Goal: Check status: Check status

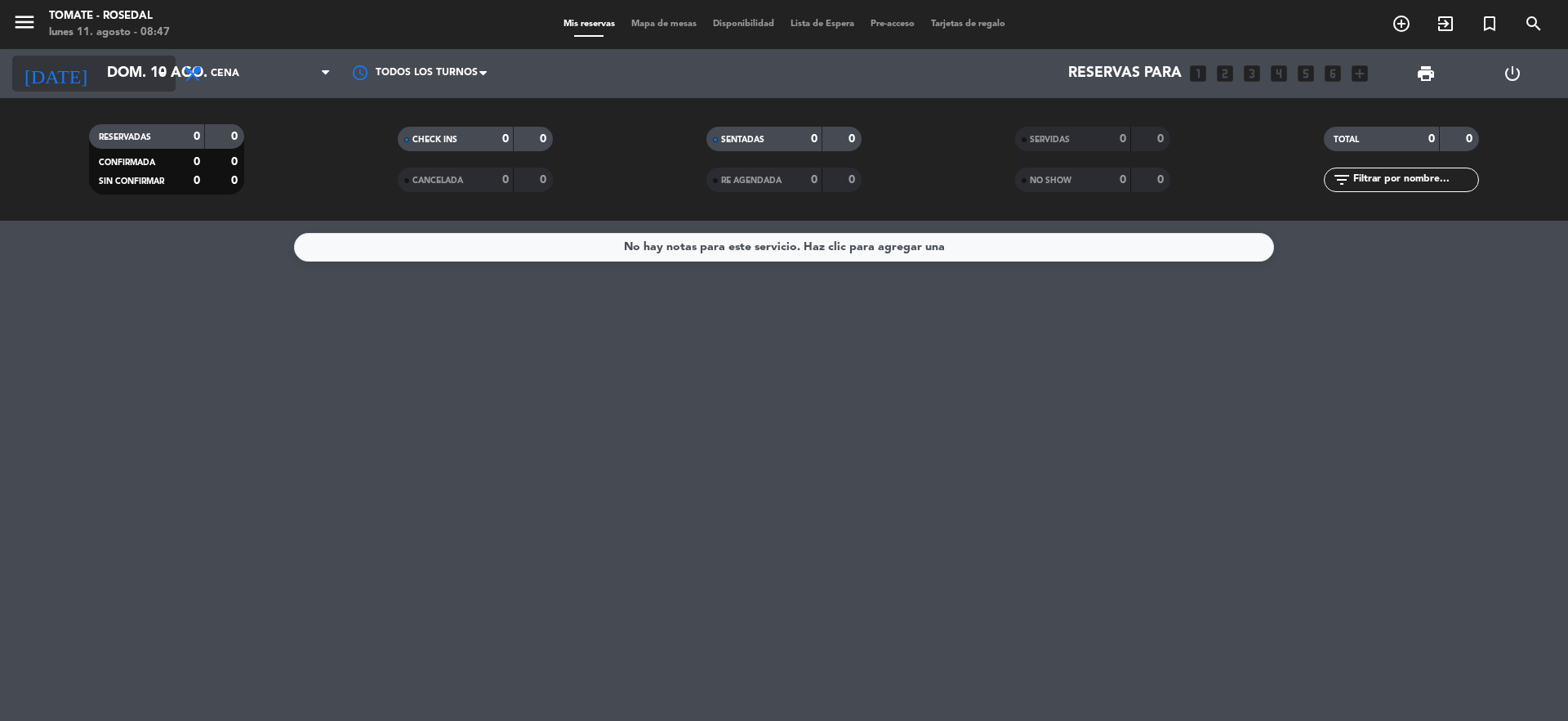
click at [156, 81] on icon "arrow_drop_down" at bounding box center [162, 74] width 20 height 20
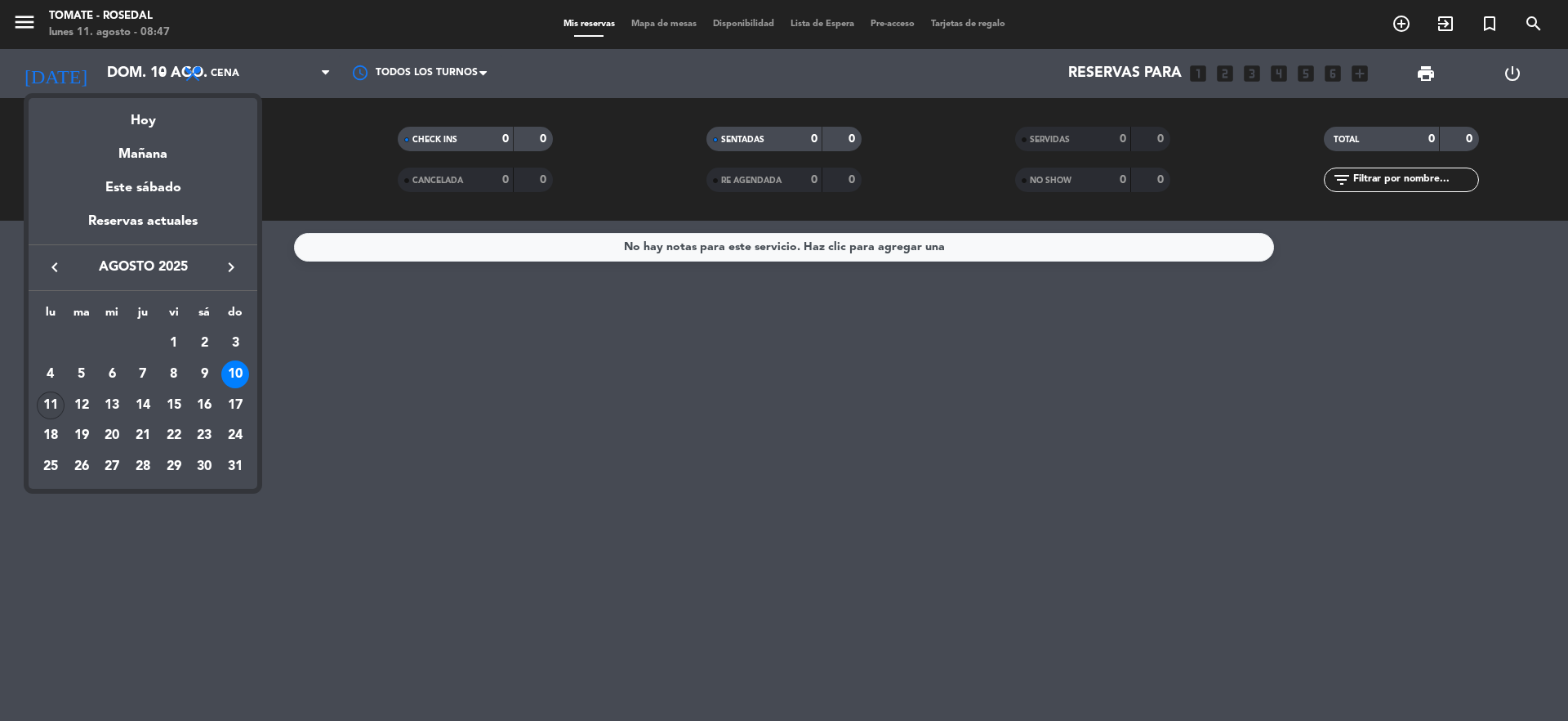
click at [59, 404] on div "11" at bounding box center [50, 405] width 28 height 28
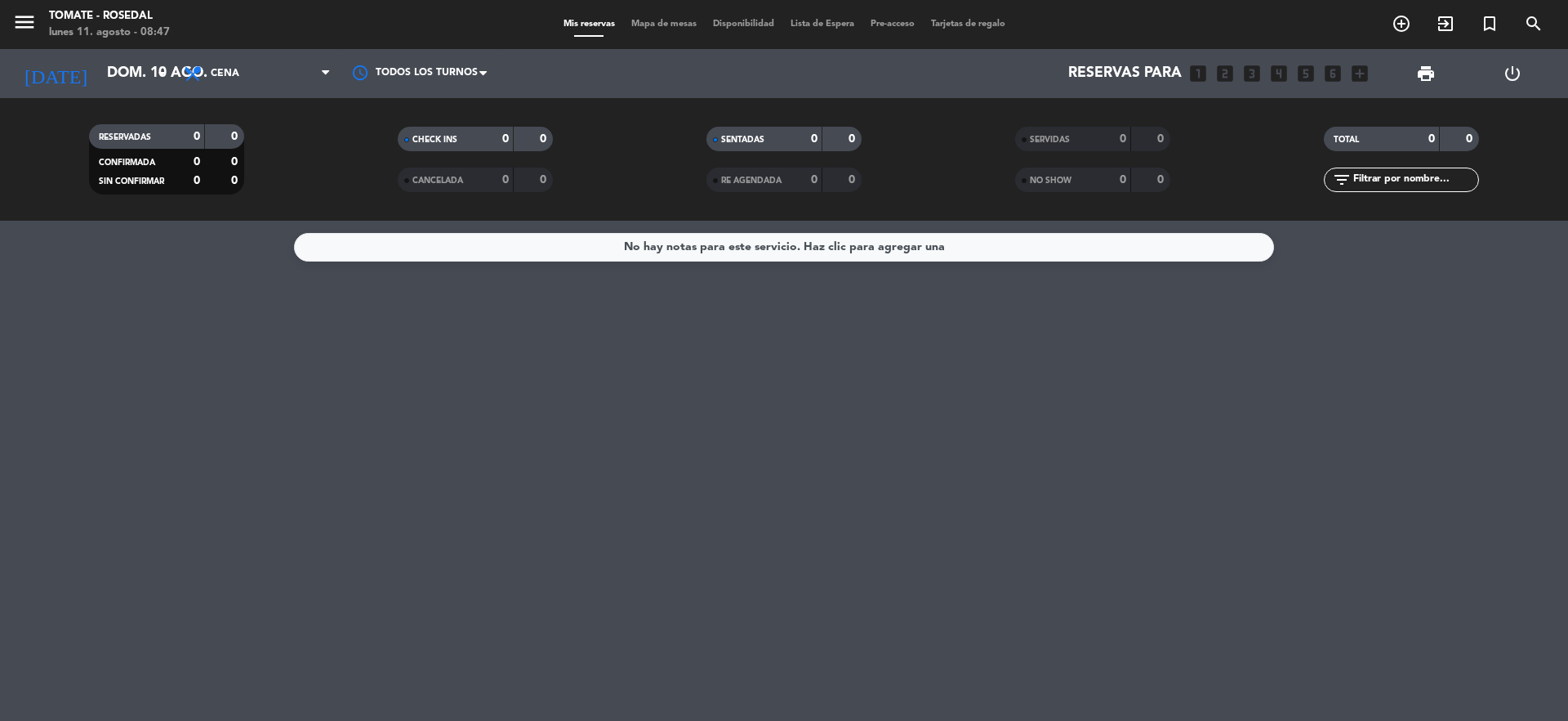
type input "lun. 11 ago."
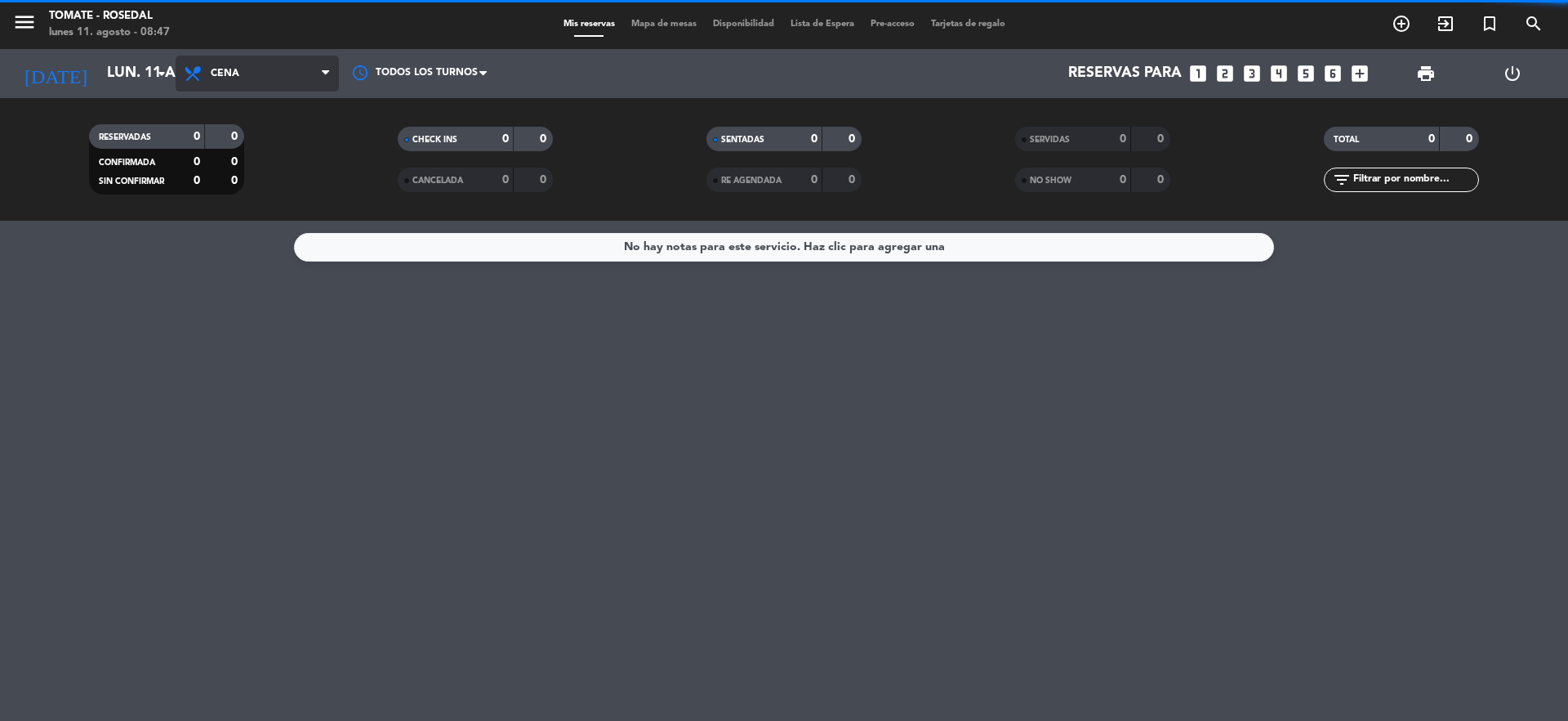
click at [270, 80] on span "Cena" at bounding box center [257, 74] width 164 height 36
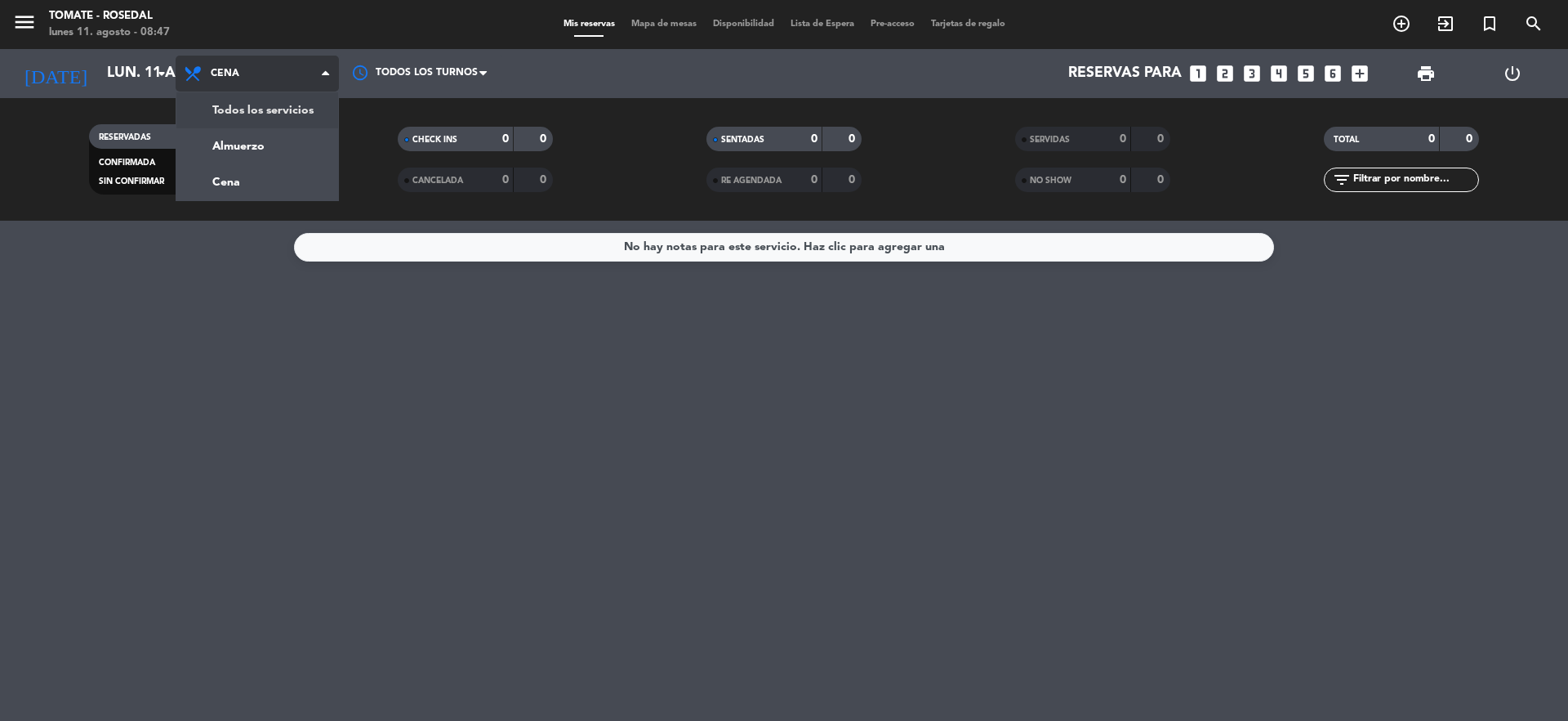
click at [274, 121] on div "menu Tomate - Rosedal [DATE] 11. agosto - 08:47 Mis reservas Mapa de mesas Disp…" at bounding box center [784, 110] width 1568 height 220
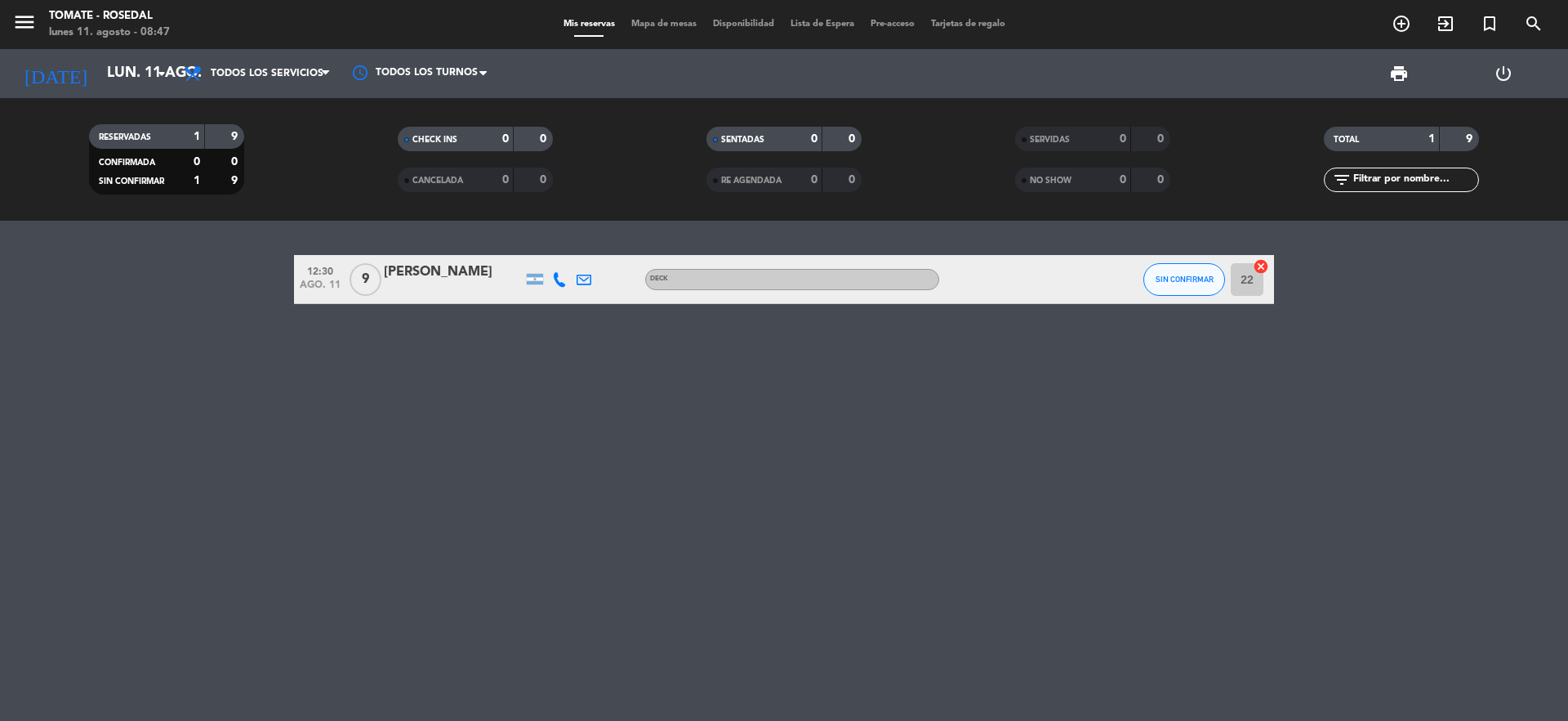
click at [483, 273] on div "[PERSON_NAME]" at bounding box center [453, 272] width 139 height 22
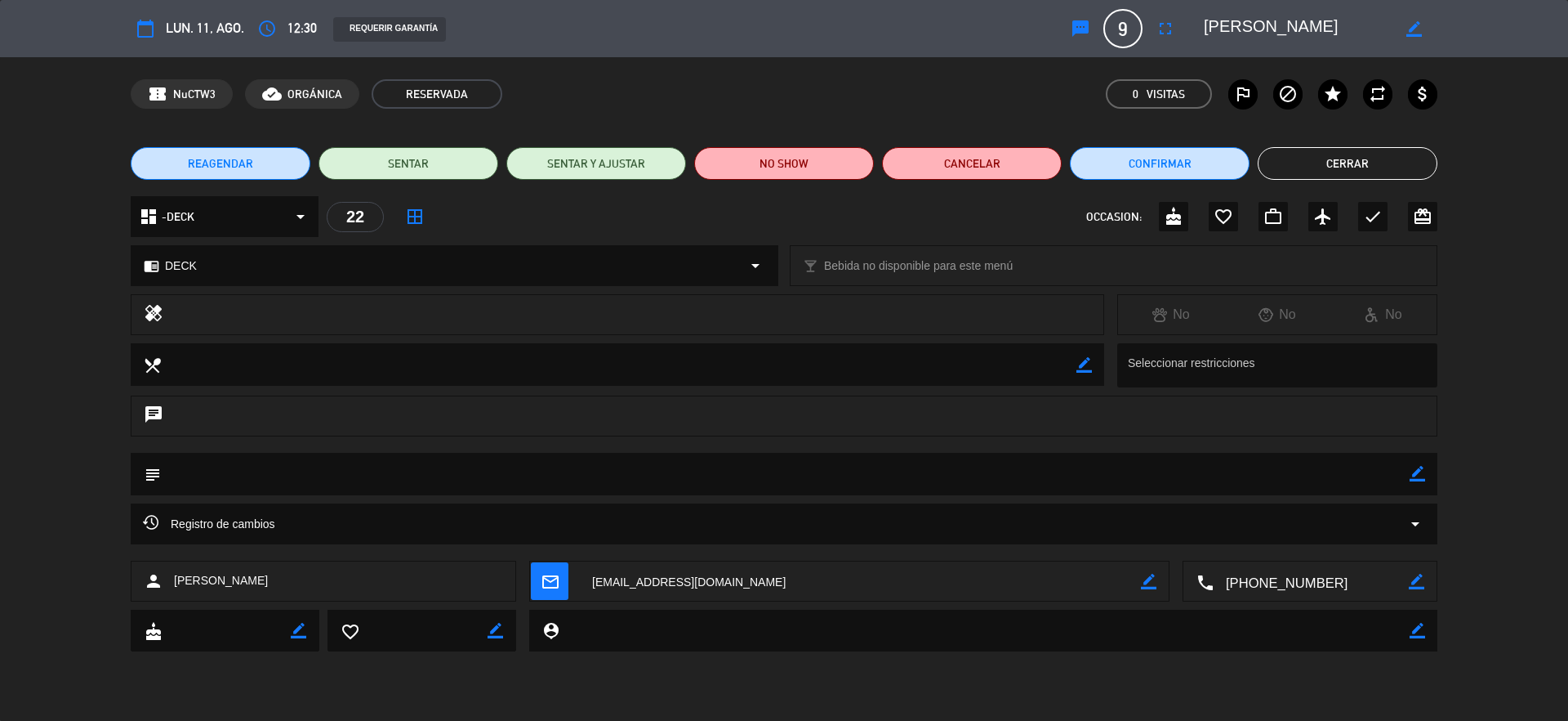
click at [1332, 166] on button "Cerrar" at bounding box center [1348, 164] width 180 height 32
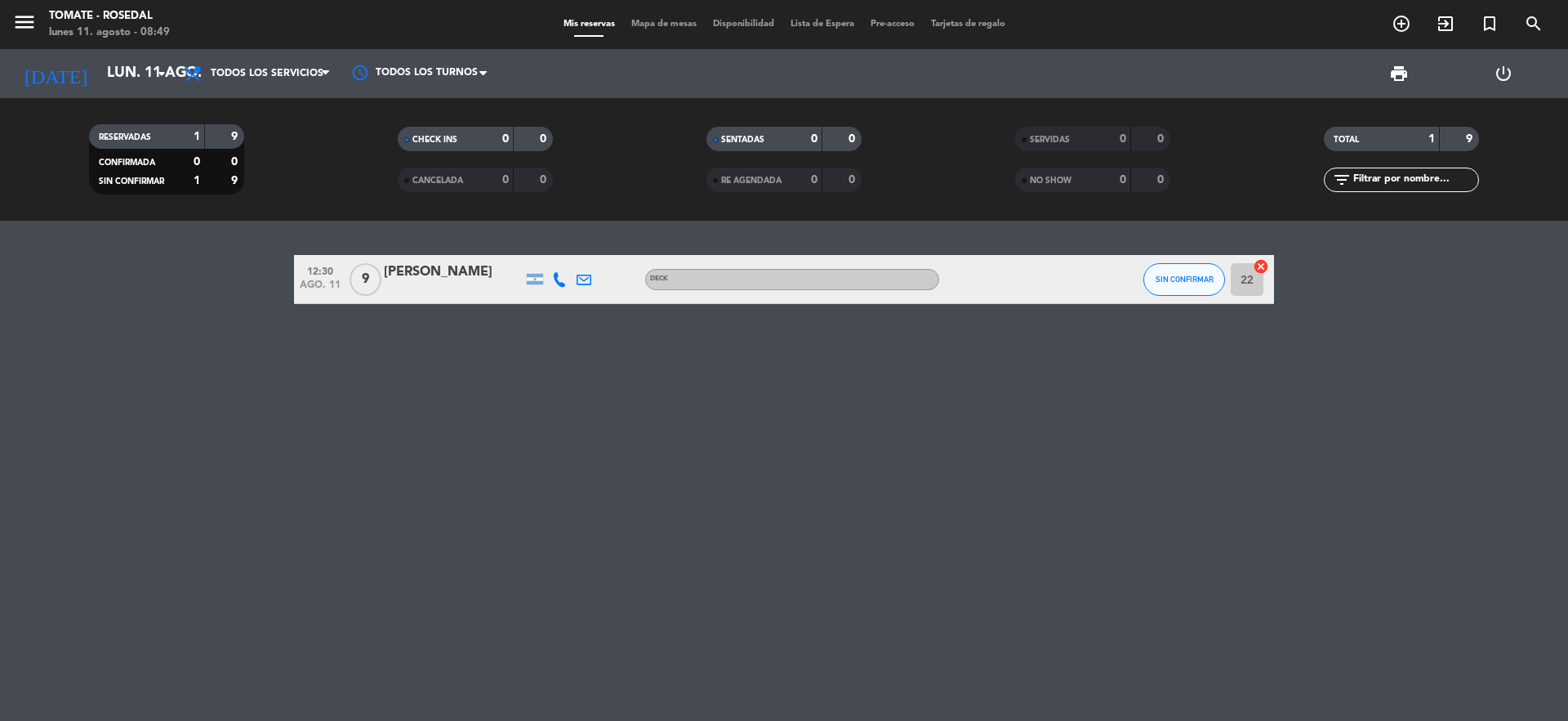
drag, startPoint x: 430, startPoint y: 276, endPoint x: 1080, endPoint y: 448, distance: 672.4
click at [1080, 448] on div "12:30 [DATE] 9 [PERSON_NAME] DECK SIN CONFIRMAR 22 cancel" at bounding box center [784, 470] width 1568 height 500
drag, startPoint x: 1421, startPoint y: 463, endPoint x: -330, endPoint y: 3, distance: 1810.4
click at [0, 3] on html "close × Tomate - Rosedal × chrome_reader_mode Listado de Reservas account_box C…" at bounding box center [784, 360] width 1568 height 721
